Goal: Information Seeking & Learning: Find specific fact

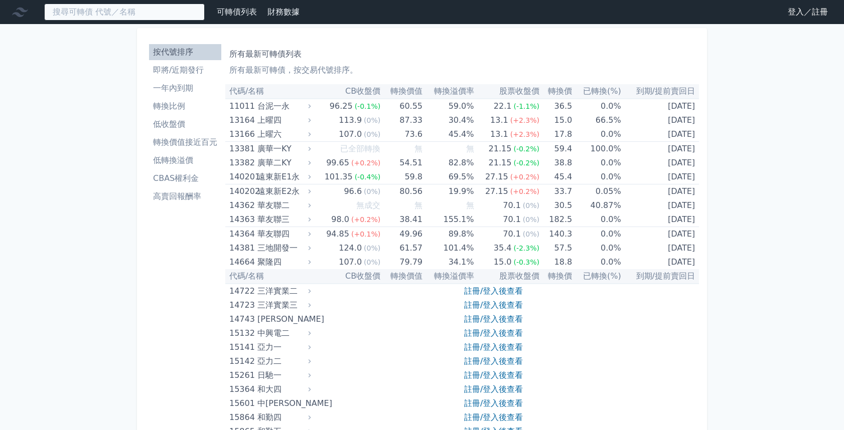
drag, startPoint x: 127, startPoint y: 15, endPoint x: 134, endPoint y: 14, distance: 6.5
click at [134, 14] on input at bounding box center [124, 12] width 160 height 17
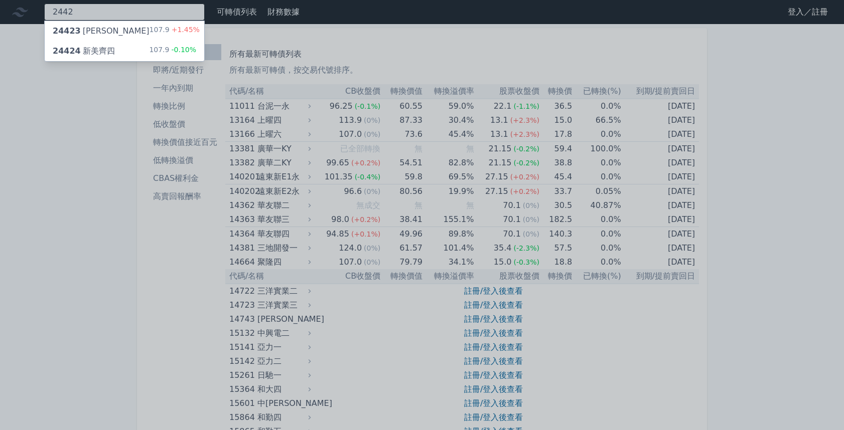
type input "2442"
click at [129, 35] on div "24423 新美齊三 107.9 +1.45%" at bounding box center [124, 31] width 159 height 20
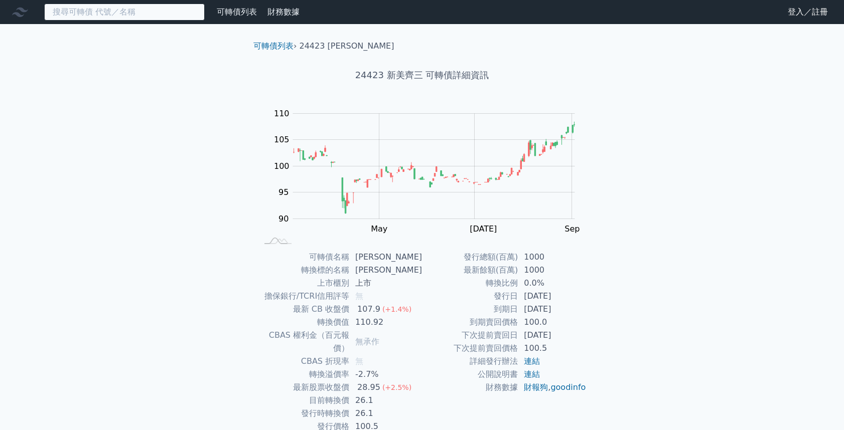
click at [124, 18] on input at bounding box center [124, 12] width 160 height 17
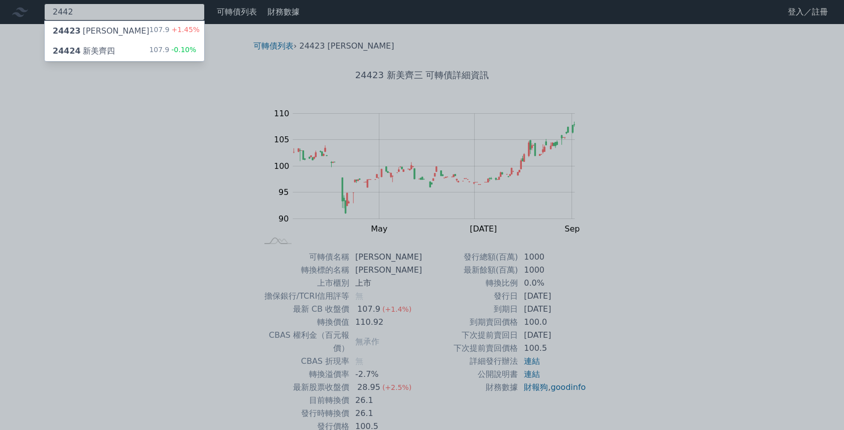
type input "2442"
click at [136, 47] on div "24424 新美齊四 107.9 -0.10%" at bounding box center [124, 51] width 159 height 20
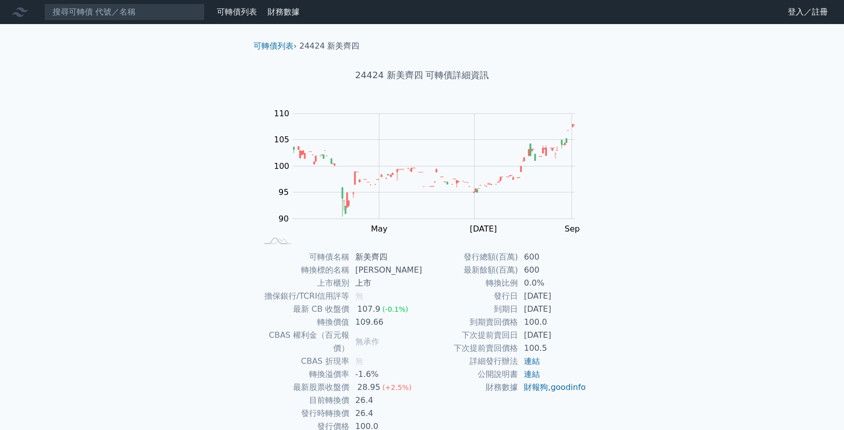
click at [144, 127] on div "可轉債列表 財務數據 可轉債列表 財務數據 登入／註冊 登入／註冊 可轉債列表 › 24424 新美齊四 24424 新美齊四 可轉債詳細資訊 Zoom Ou…" at bounding box center [422, 238] width 844 height 477
